Goal: Task Accomplishment & Management: Complete application form

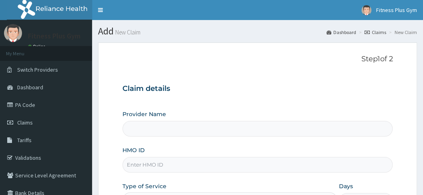
click at [182, 168] on input "HMO ID" at bounding box center [257, 165] width 270 height 16
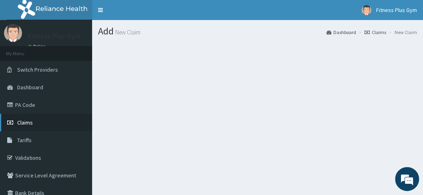
click at [48, 122] on link "Claims" at bounding box center [46, 123] width 92 height 18
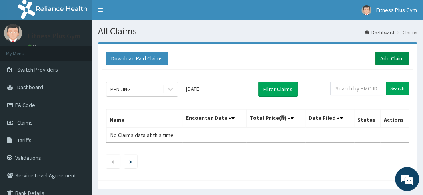
click at [390, 53] on link "Add Claim" at bounding box center [392, 59] width 34 height 14
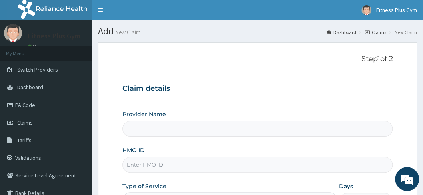
click at [212, 160] on input "HMO ID" at bounding box center [257, 165] width 270 height 16
type input "a"
type input "Fitness plus Gym"
type input "1"
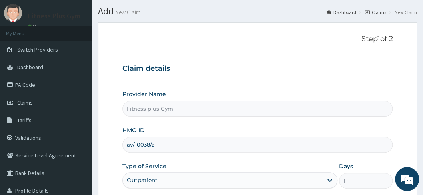
scroll to position [80, 0]
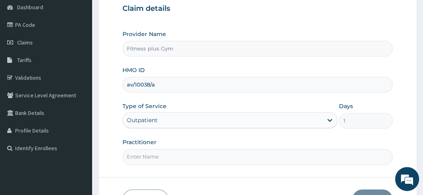
type input "av/10038/a"
click at [186, 153] on input "Practitioner" at bounding box center [257, 157] width 270 height 16
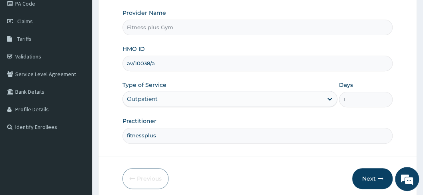
scroll to position [132, 0]
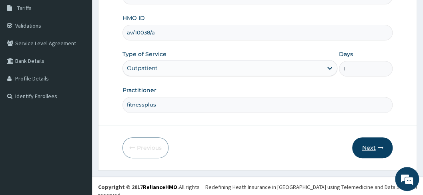
type input "fitnessplus"
click at [366, 140] on button "Next" at bounding box center [372, 147] width 40 height 21
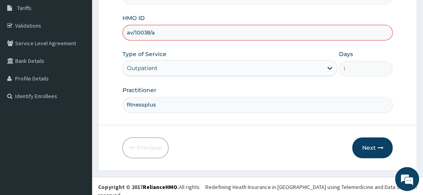
click at [132, 28] on input "av/10038/a" at bounding box center [257, 33] width 270 height 16
type input "avo/10038/a"
click at [371, 144] on button "Next" at bounding box center [372, 147] width 40 height 21
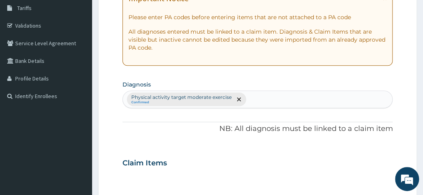
scroll to position [79, 0]
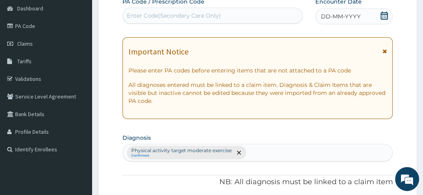
click at [216, 15] on div "Enter Code(Secondary Care Only)" at bounding box center [174, 16] width 94 height 8
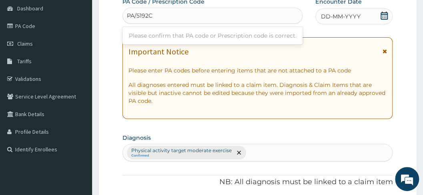
type input "PA/5192C7"
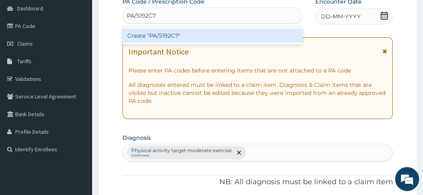
click at [235, 32] on div "Create "PA/5192C7"" at bounding box center [212, 35] width 180 height 14
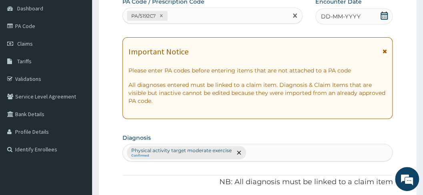
click at [371, 15] on div "DD-MM-YYYY" at bounding box center [353, 16] width 77 height 16
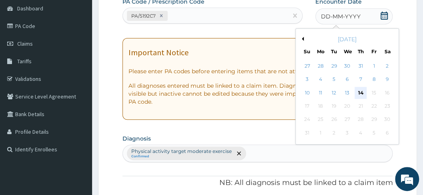
click at [363, 89] on div "14" at bounding box center [360, 93] width 12 height 12
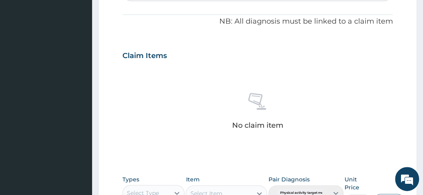
scroll to position [292, 0]
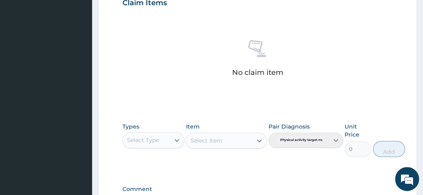
click at [155, 144] on div "Select Type" at bounding box center [146, 140] width 47 height 13
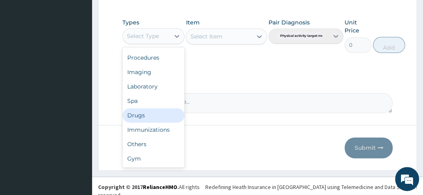
scroll to position [396, 0]
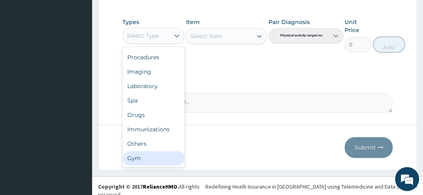
drag, startPoint x: 144, startPoint y: 163, endPoint x: 142, endPoint y: 144, distance: 19.0
click at [144, 162] on div "Gym" at bounding box center [153, 158] width 62 height 14
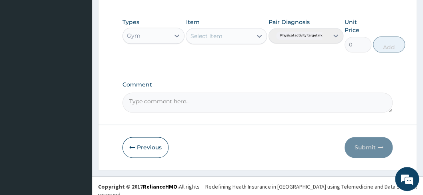
click at [220, 34] on div "Select Item" at bounding box center [206, 36] width 32 height 8
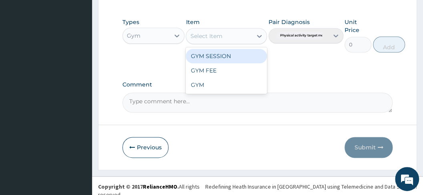
click at [237, 58] on div "GYM SESSION" at bounding box center [226, 56] width 81 height 14
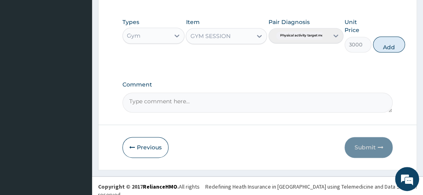
click at [391, 46] on button "Add" at bounding box center [389, 44] width 32 height 16
type input "0"
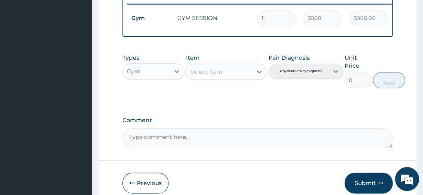
click at [375, 184] on button "Submit" at bounding box center [368, 182] width 48 height 21
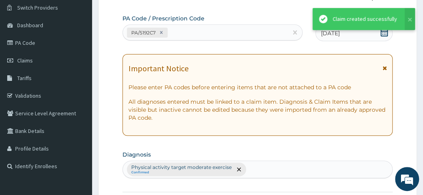
scroll to position [323, 0]
